Goal: Information Seeking & Learning: Check status

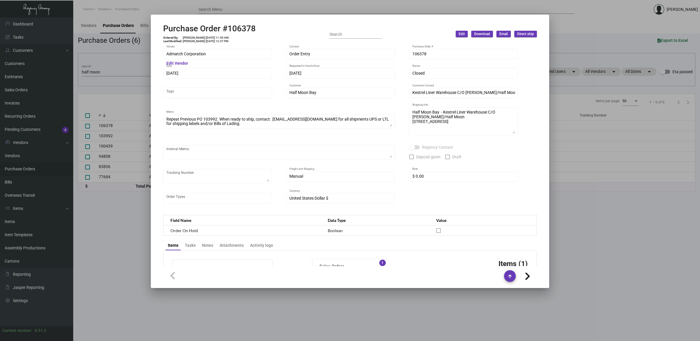
click at [103, 69] on div at bounding box center [350, 170] width 700 height 341
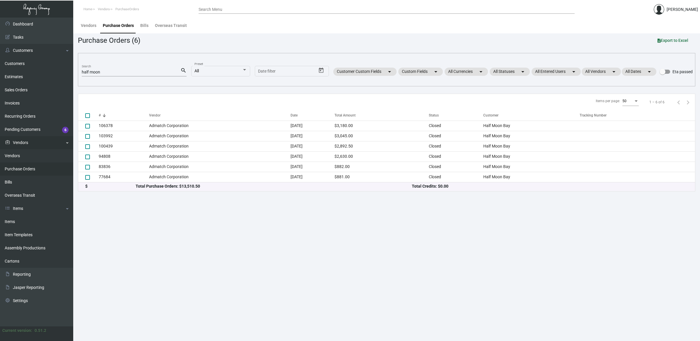
drag, startPoint x: 9, startPoint y: 220, endPoint x: 61, endPoint y: 136, distance: 98.5
click at [9, 220] on link "Items" at bounding box center [36, 221] width 73 height 13
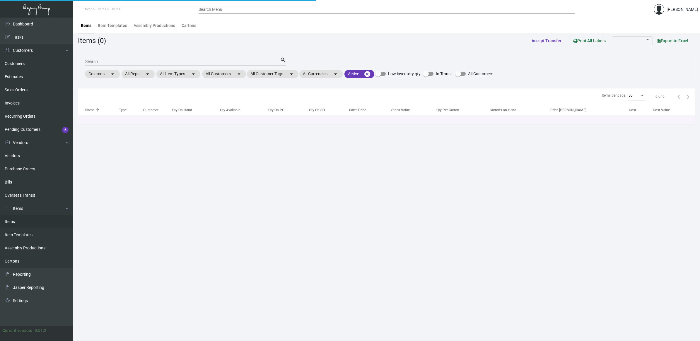
click at [99, 59] on input "Search" at bounding box center [182, 61] width 195 height 5
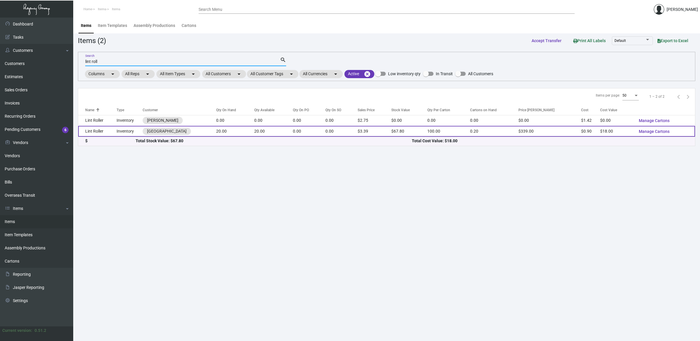
type input "lint roll"
click at [122, 133] on td "Inventory" at bounding box center [130, 131] width 26 height 11
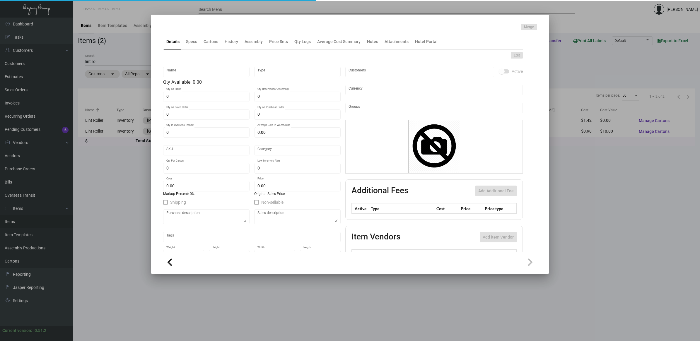
type input "Lint Roller"
type input "Inventory"
type input "20"
type input "$ 2.00"
type input "623"
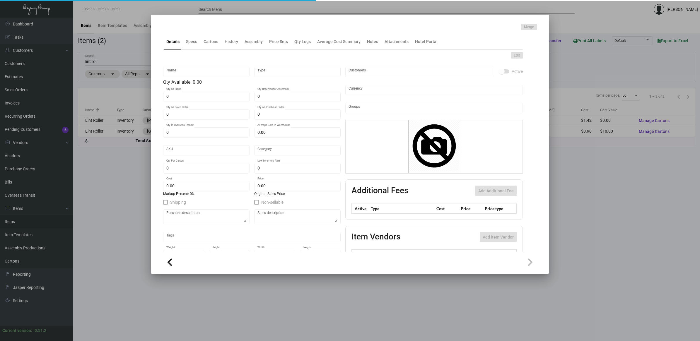
type input "Standard"
type input "100"
type input "$ 0.90"
type input "$ 3.39"
type textarea "Baccarat Lint Roller: size 10cm X 100 sheets, of PE film material, custom logo …"
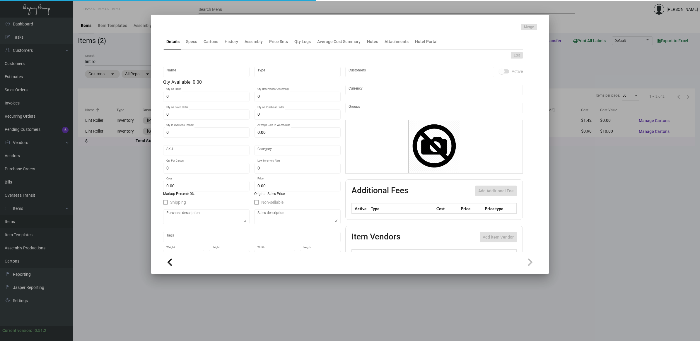
type textarea "Baccarat Lint Roller: size 10cm X 100 sheets, of PE film material, custom logo …"
checkbox input "true"
type input "United States Dollar $"
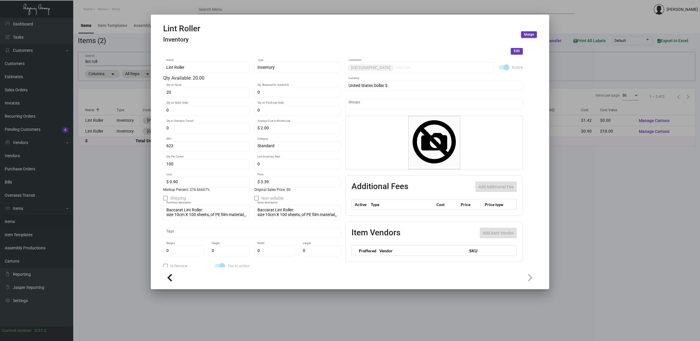
scroll to position [24, 0]
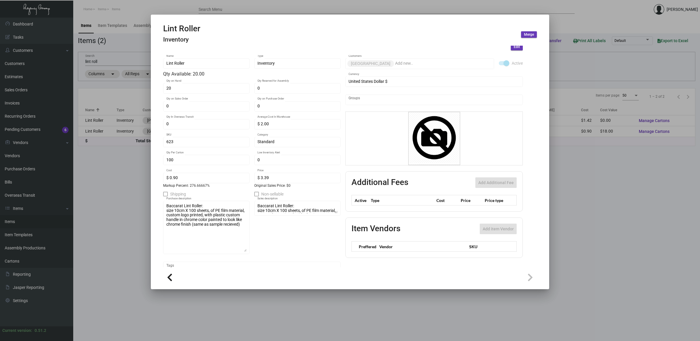
click at [249, 249] on div "Lint Roller Name Inventory Type Qty Available: 20.00 20 Qty on Hand 0 Qty Reser…" at bounding box center [252, 179] width 178 height 249
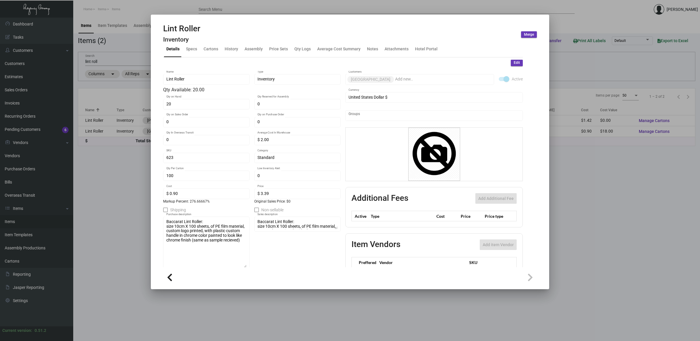
scroll to position [0, 0]
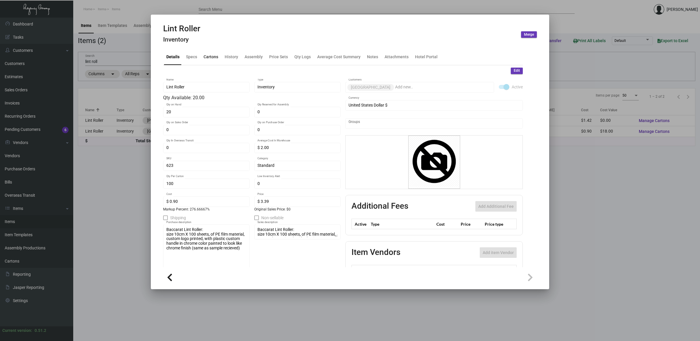
click at [216, 57] on div "Cartons" at bounding box center [211, 57] width 15 height 6
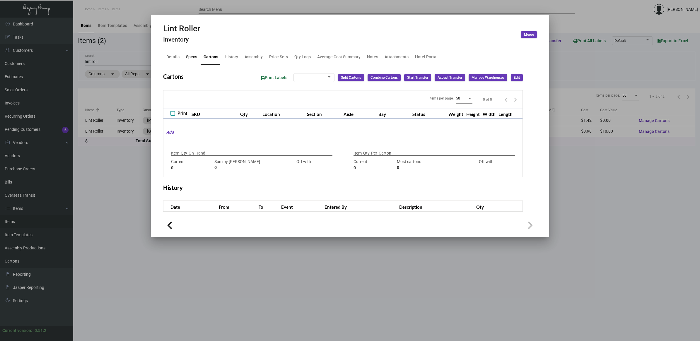
click at [195, 56] on div "Specs" at bounding box center [191, 57] width 11 height 6
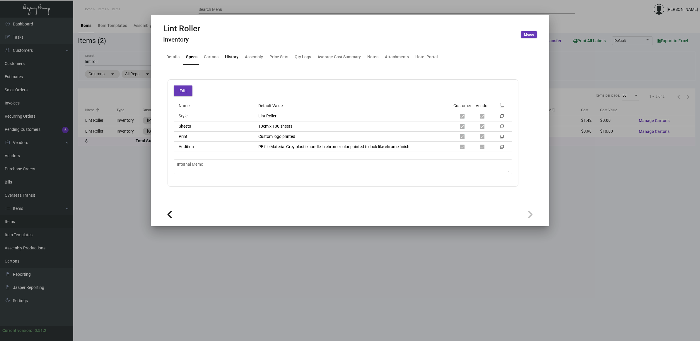
click at [233, 59] on div "History" at bounding box center [231, 57] width 13 height 6
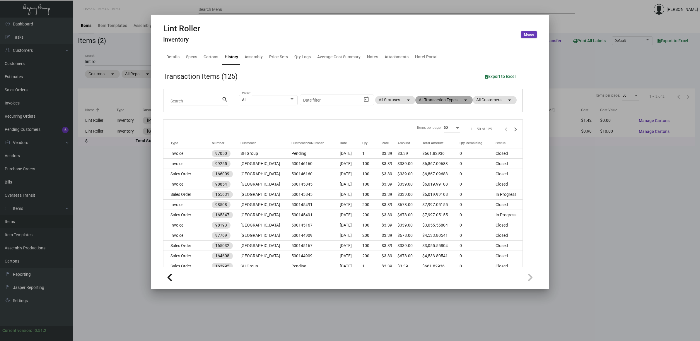
click at [443, 101] on mat-chip "All Transaction Types arrow_drop_down" at bounding box center [443, 100] width 57 height 8
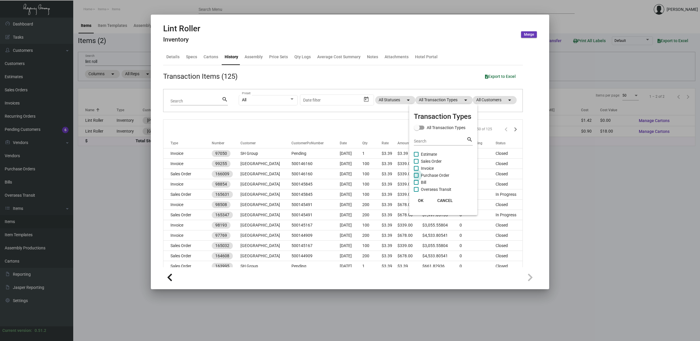
click at [434, 177] on span "Purchase Order" at bounding box center [435, 175] width 28 height 7
click at [416, 178] on input "Purchase Order" at bounding box center [416, 178] width 0 height 0
checkbox input "true"
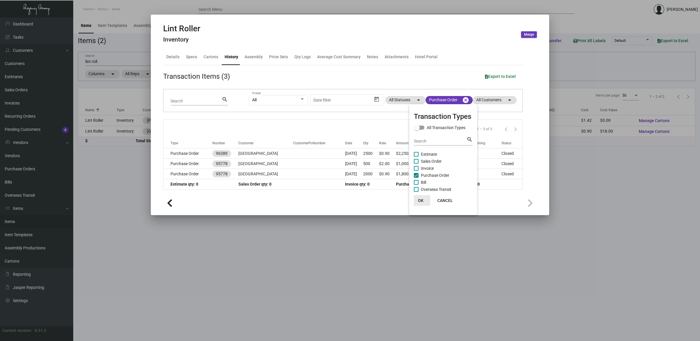
drag, startPoint x: 418, startPoint y: 205, endPoint x: 410, endPoint y: 195, distance: 13.4
click at [418, 205] on button "OK" at bounding box center [421, 200] width 19 height 11
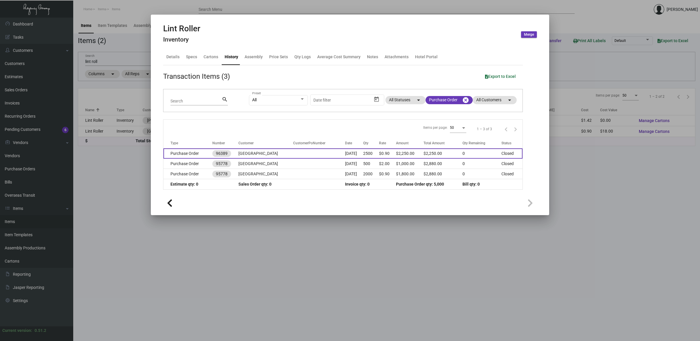
click at [350, 152] on td "[DATE]" at bounding box center [354, 154] width 18 height 10
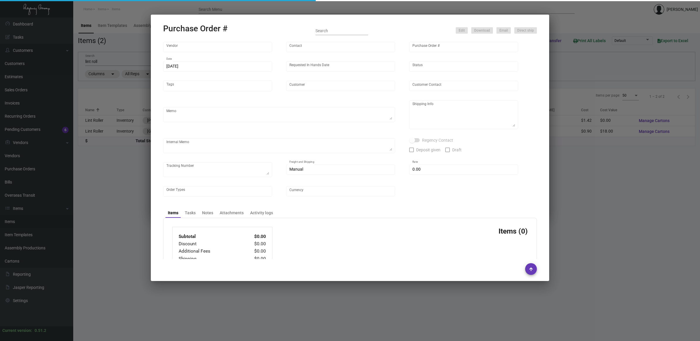
type input "L and L Promos"
type input "[PERSON_NAME]"
type input "96389"
type input "[DATE]"
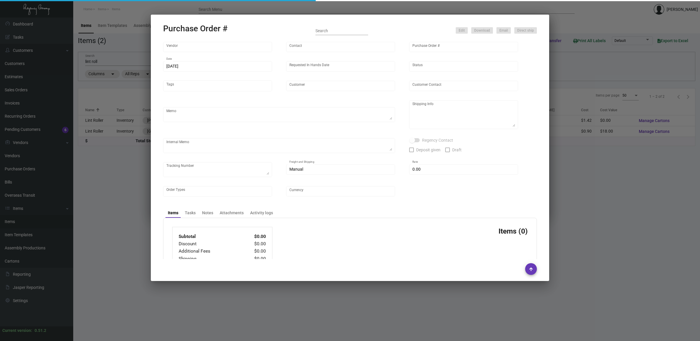
type input "[GEOGRAPHIC_DATA]"
type textarea "By Boat, ship [DATE]"
type textarea "Regency Group NJ - [PERSON_NAME] [STREET_ADDRESS]"
checkbox input "true"
type input "$ 0.00"
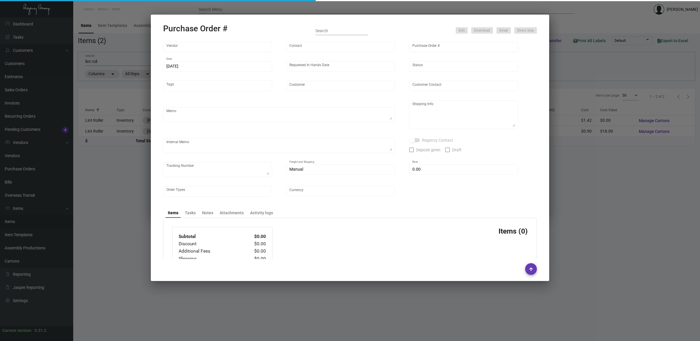
type input "United States Dollar $"
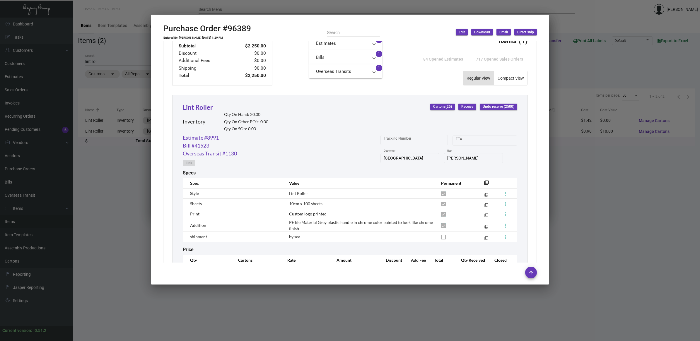
scroll to position [252, 0]
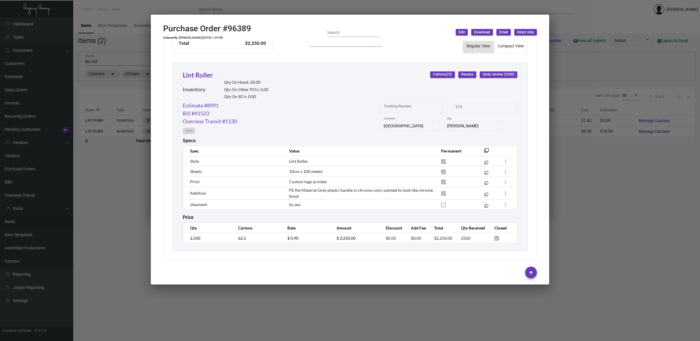
click at [612, 223] on div at bounding box center [350, 170] width 700 height 341
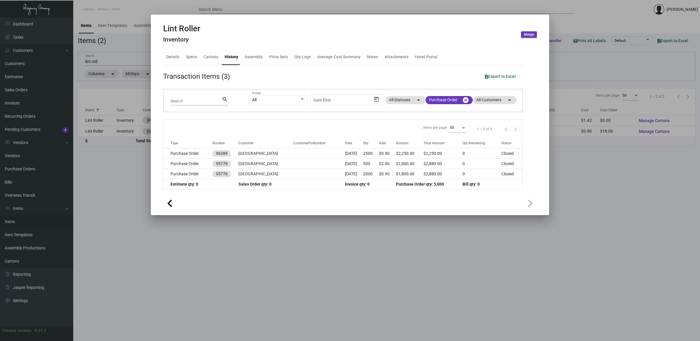
click at [107, 61] on div at bounding box center [350, 170] width 700 height 341
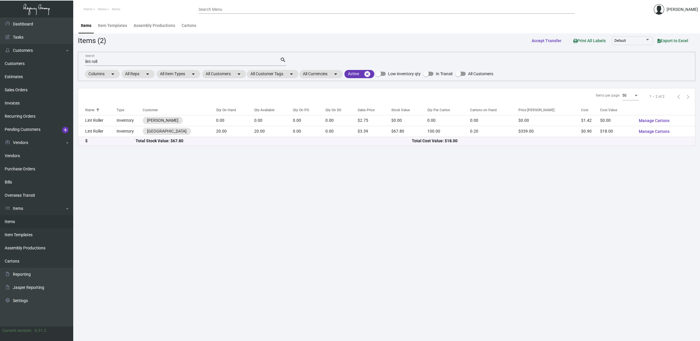
drag, startPoint x: 110, startPoint y: 62, endPoint x: -1, endPoint y: 48, distance: 112.2
click at [0, 48] on html "Home Items Items Search Menu [PERSON_NAME] Dashboard Dashboard Tasks Customers …" at bounding box center [350, 170] width 700 height 341
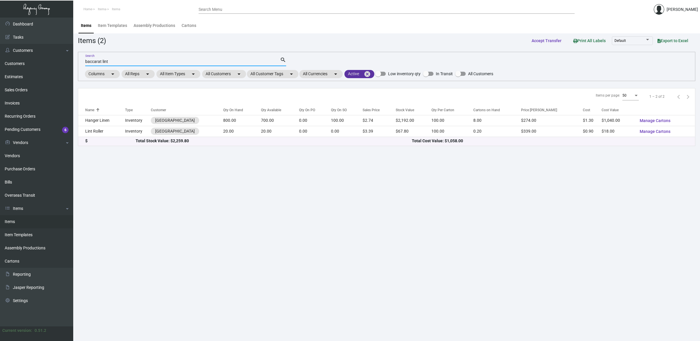
type input "baccarat lint"
click at [371, 73] on mat-icon "cancel" at bounding box center [367, 74] width 7 height 7
click at [285, 314] on main "Items Item Templates Assembly Productions Cartons Items (2) Accept Transfer Pri…" at bounding box center [386, 180] width 627 height 324
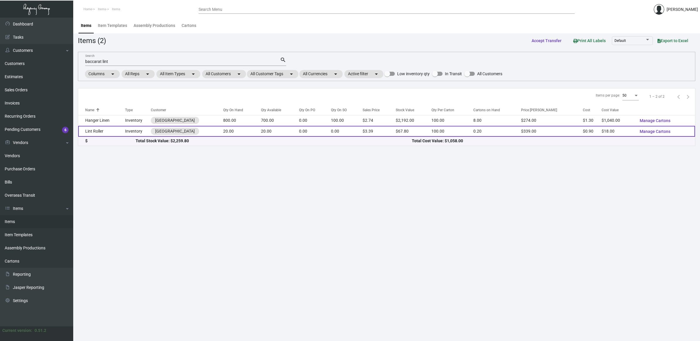
click at [106, 131] on td "Lint Roller" at bounding box center [101, 131] width 47 height 11
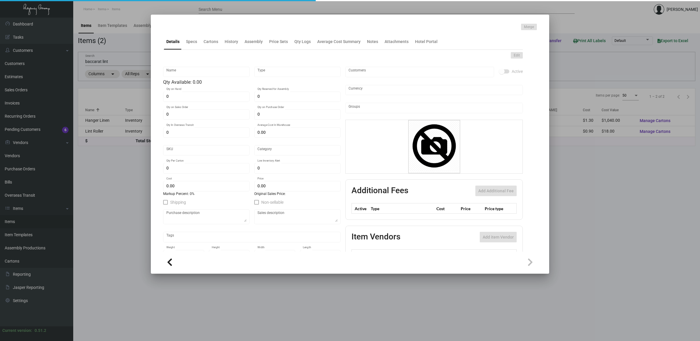
type input "Lint Roller"
type input "Inventory"
type input "20"
type input "$ 2.00"
type input "623"
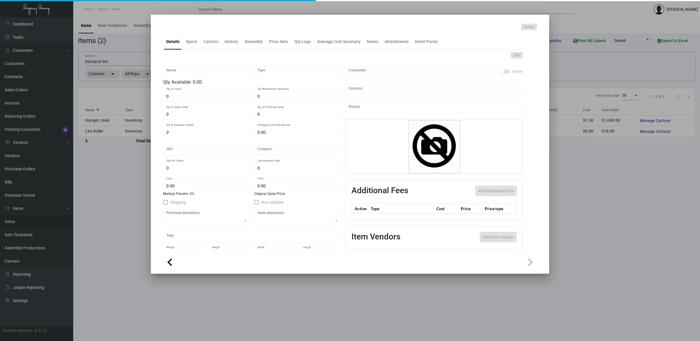
type input "Standard"
type input "100"
type input "$ 0.90"
type input "$ 3.39"
type textarea "Baccarat Lint Roller: size 10cm X 100 sheets, of PE film material, custom logo …"
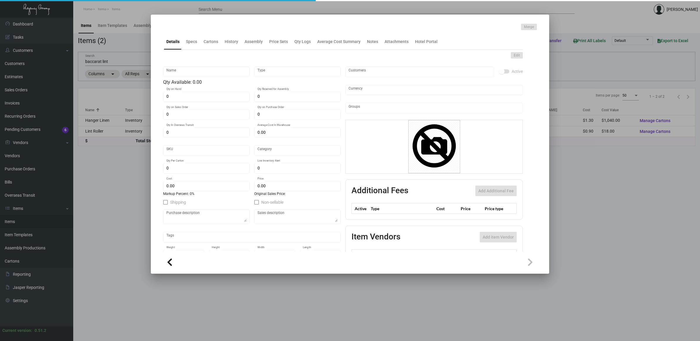
type textarea "Baccarat Lint Roller: size 10cm X 100 sheets, of PE film material, custom logo …"
checkbox input "true"
type input "United States Dollar $"
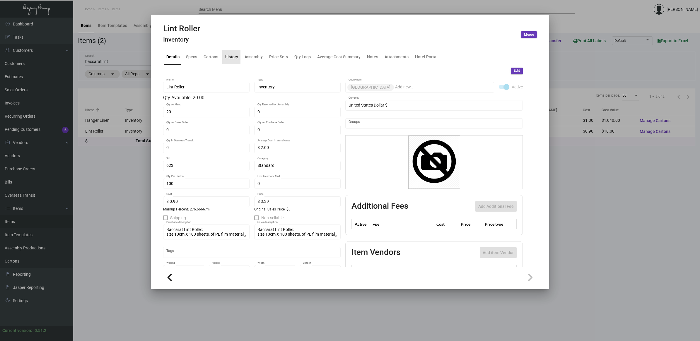
click at [236, 55] on div "History" at bounding box center [231, 57] width 13 height 6
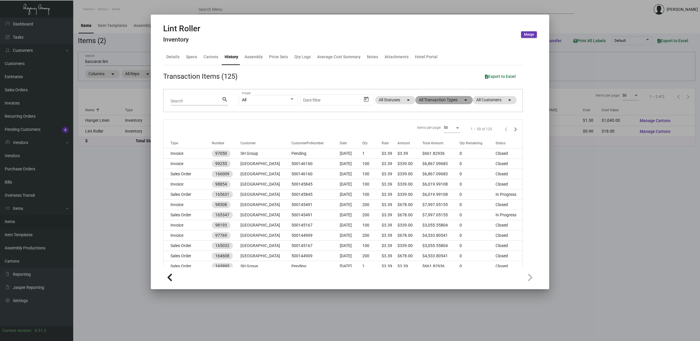
click at [446, 102] on mat-chip "All Transaction Types arrow_drop_down" at bounding box center [443, 100] width 57 height 8
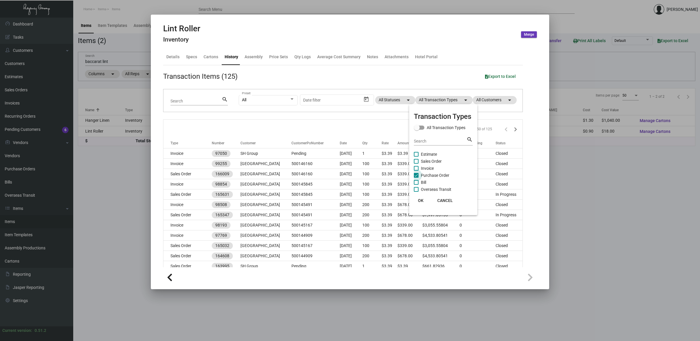
click at [443, 174] on span "Purchase Order" at bounding box center [435, 175] width 28 height 7
click at [416, 178] on input "Purchase Order" at bounding box center [416, 178] width 0 height 0
click at [439, 175] on span "Purchase Order" at bounding box center [435, 175] width 28 height 7
click at [416, 178] on input "Purchase Order" at bounding box center [416, 178] width 0 height 0
checkbox input "true"
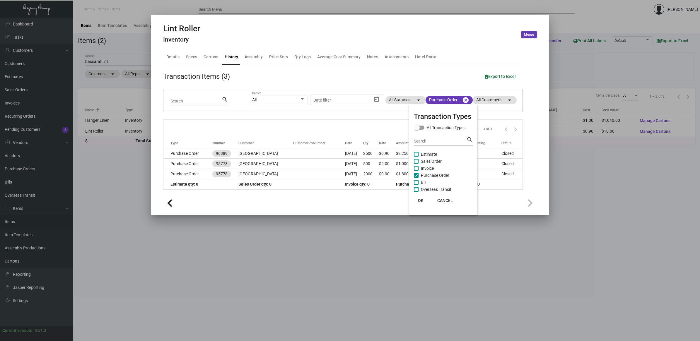
click at [424, 201] on button "OK" at bounding box center [421, 200] width 19 height 11
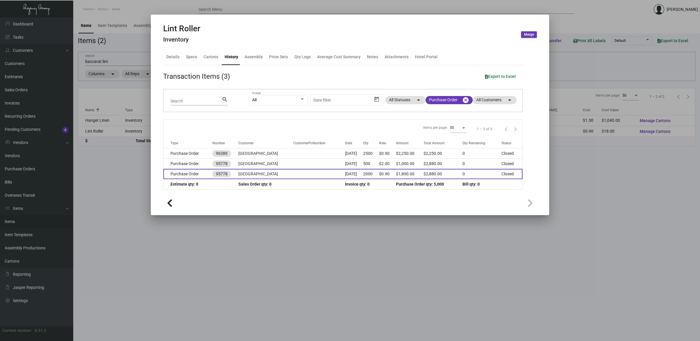
click at [371, 176] on td "2000" at bounding box center [371, 174] width 16 height 10
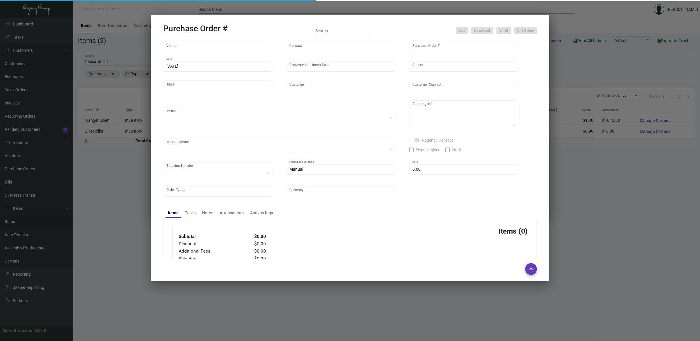
type input "L and L Promos"
type input "[PERSON_NAME]"
type input "95778"
type input "[DATE]"
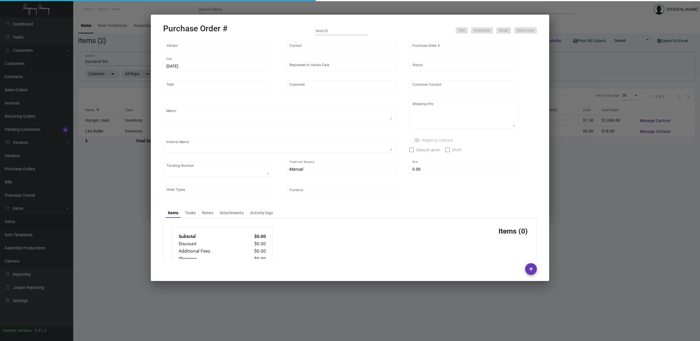
type input "[GEOGRAPHIC_DATA]"
type textarea "Air 500pcs, and boat 2000pcs sample ready by 2/15 and send picture for approval…"
type textarea "Regency Group NJ - [PERSON_NAME] [STREET_ADDRESS]"
checkbox input "true"
type input "$ 0.00"
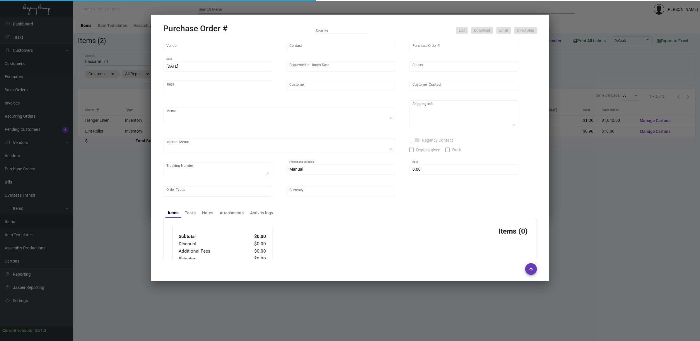
type input "United States Dollar $"
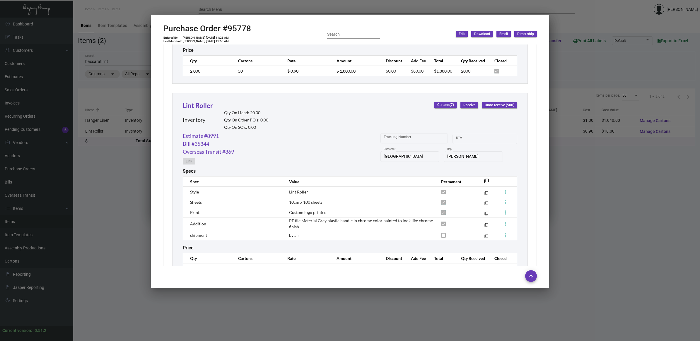
scroll to position [460, 0]
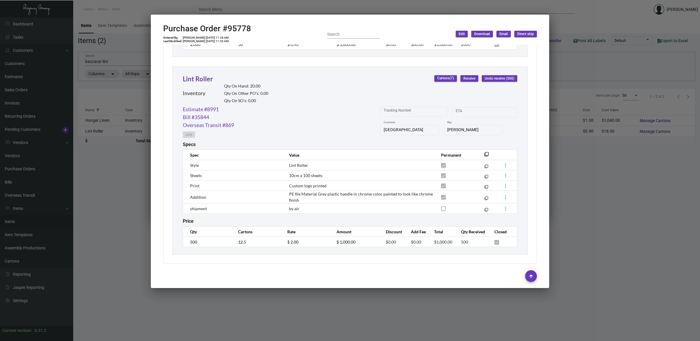
click at [363, 298] on div at bounding box center [350, 170] width 700 height 341
